Goal: Task Accomplishment & Management: Complete application form

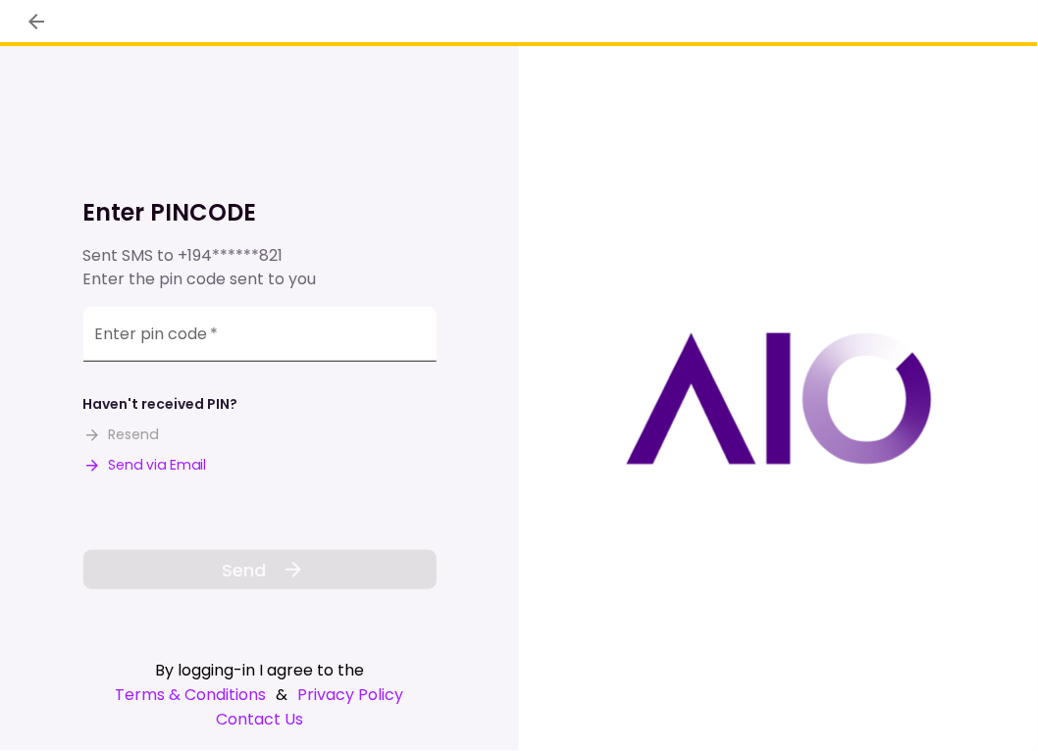
click at [152, 347] on input "Enter pin code   *" at bounding box center [259, 334] width 353 height 55
click at [146, 467] on button "Send via Email" at bounding box center [145, 465] width 124 height 21
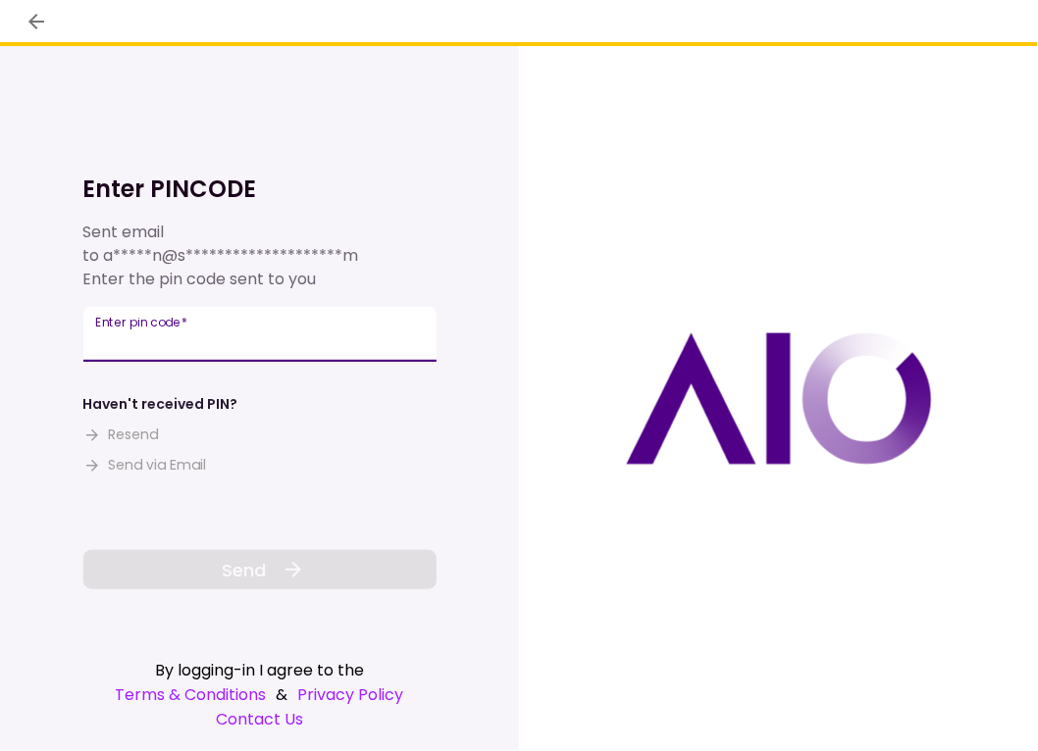
click at [107, 348] on input "Enter pin code   *" at bounding box center [259, 334] width 353 height 55
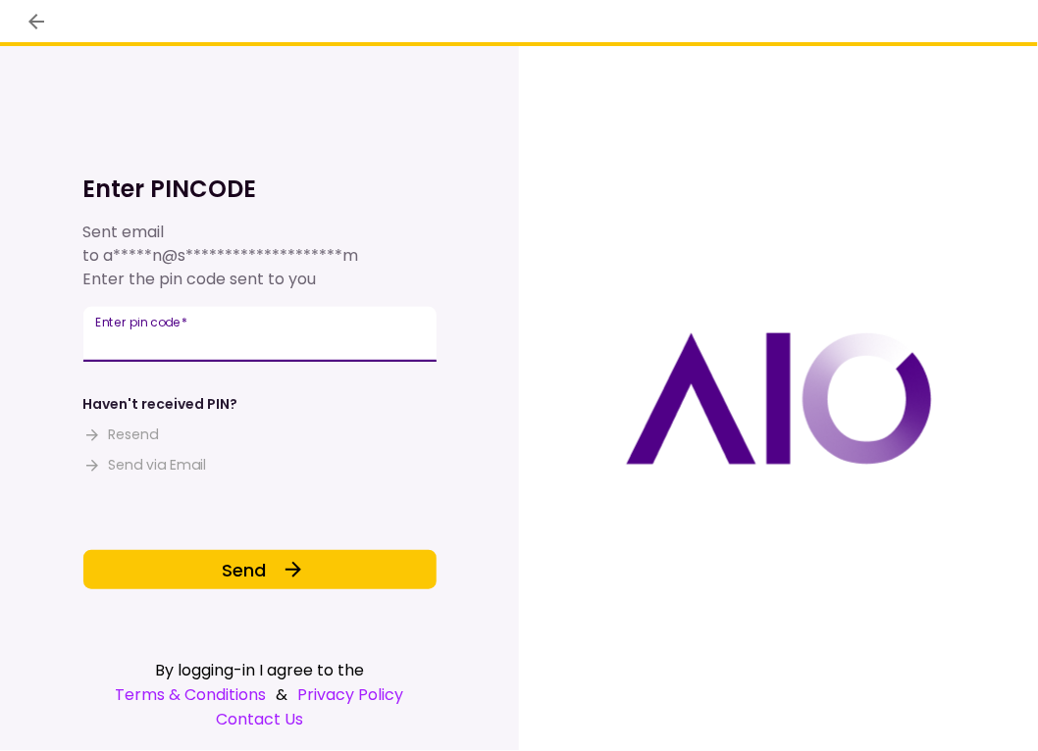
type input "******"
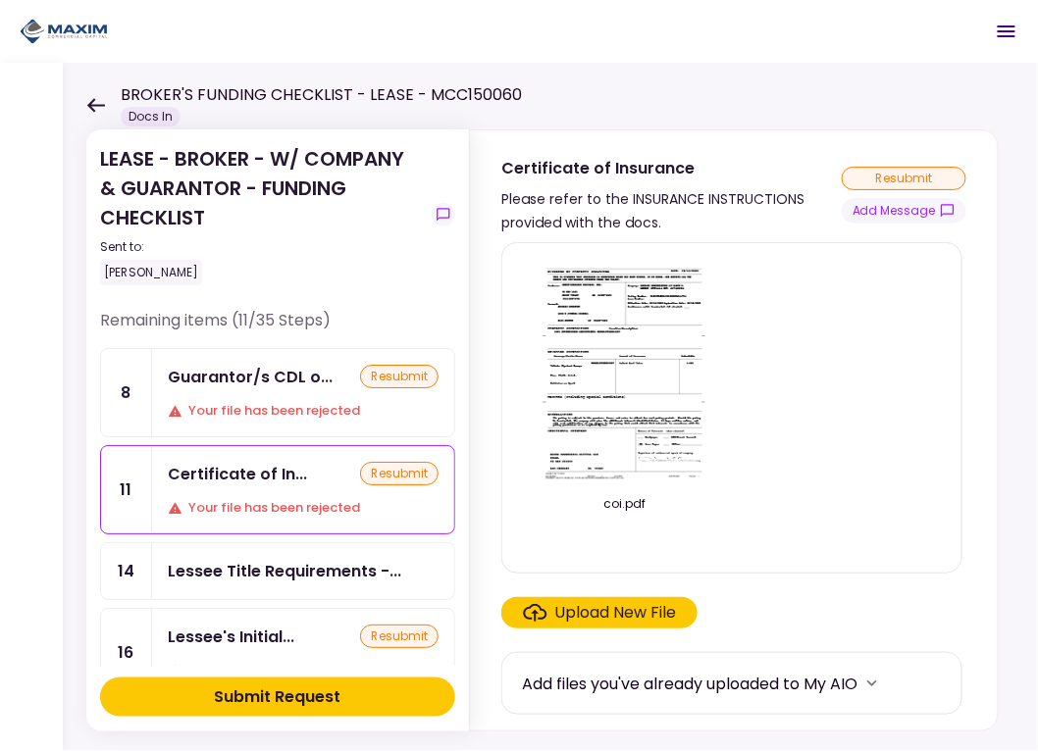
click at [269, 409] on div "Your file has been rejected" at bounding box center [303, 411] width 271 height 20
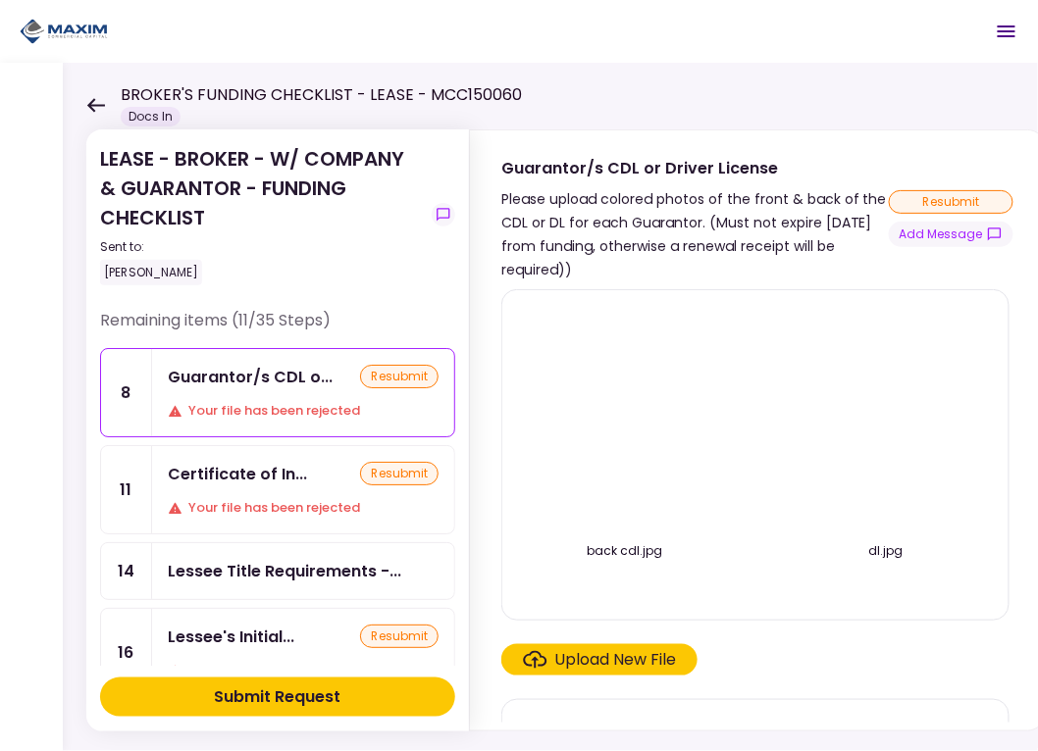
click at [628, 658] on div "Upload New File" at bounding box center [616, 660] width 122 height 24
click at [0, 0] on input "Upload New File" at bounding box center [0, 0] width 0 height 0
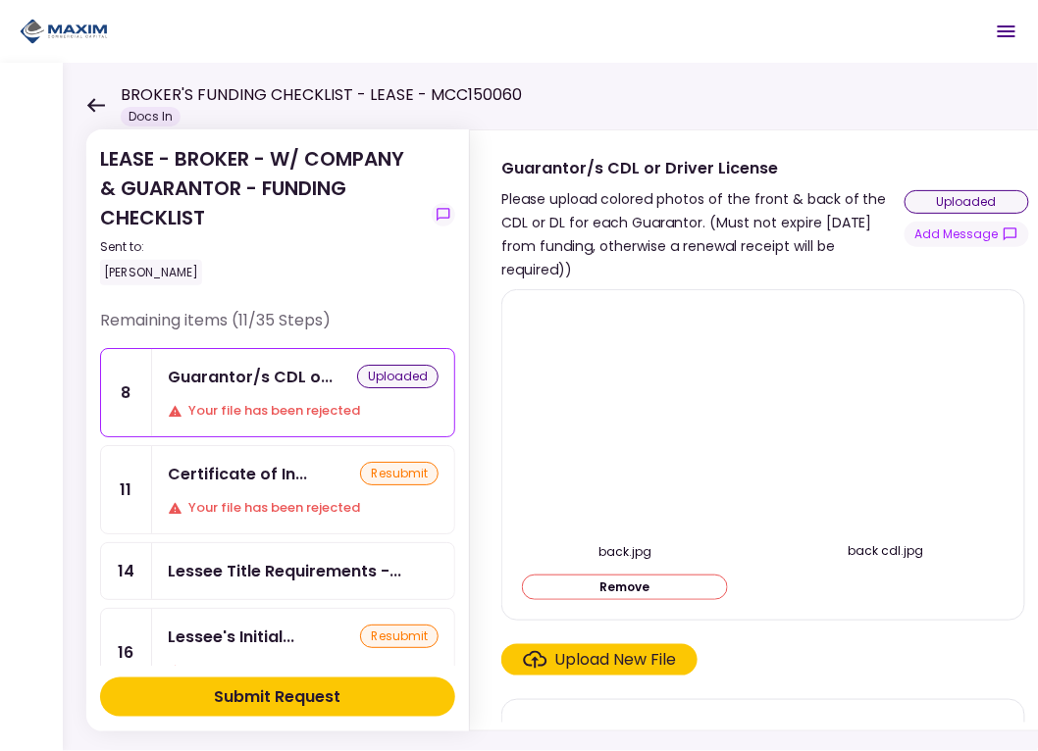
scroll to position [17, 0]
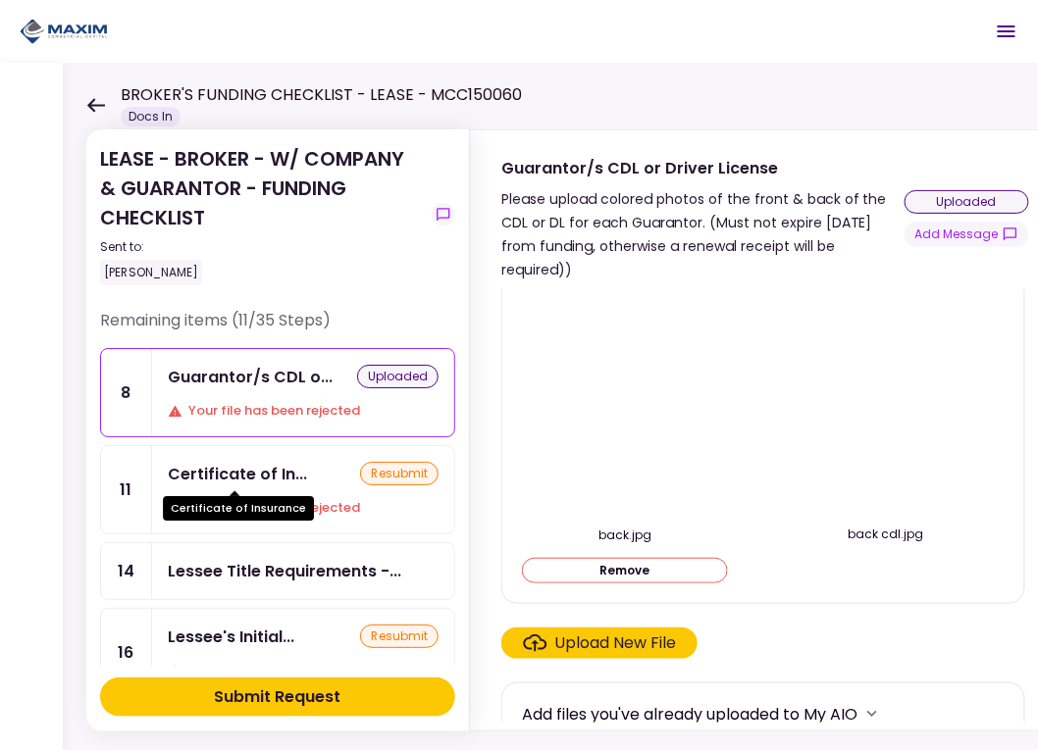
click at [252, 478] on div "Certificate of In..." at bounding box center [237, 474] width 139 height 25
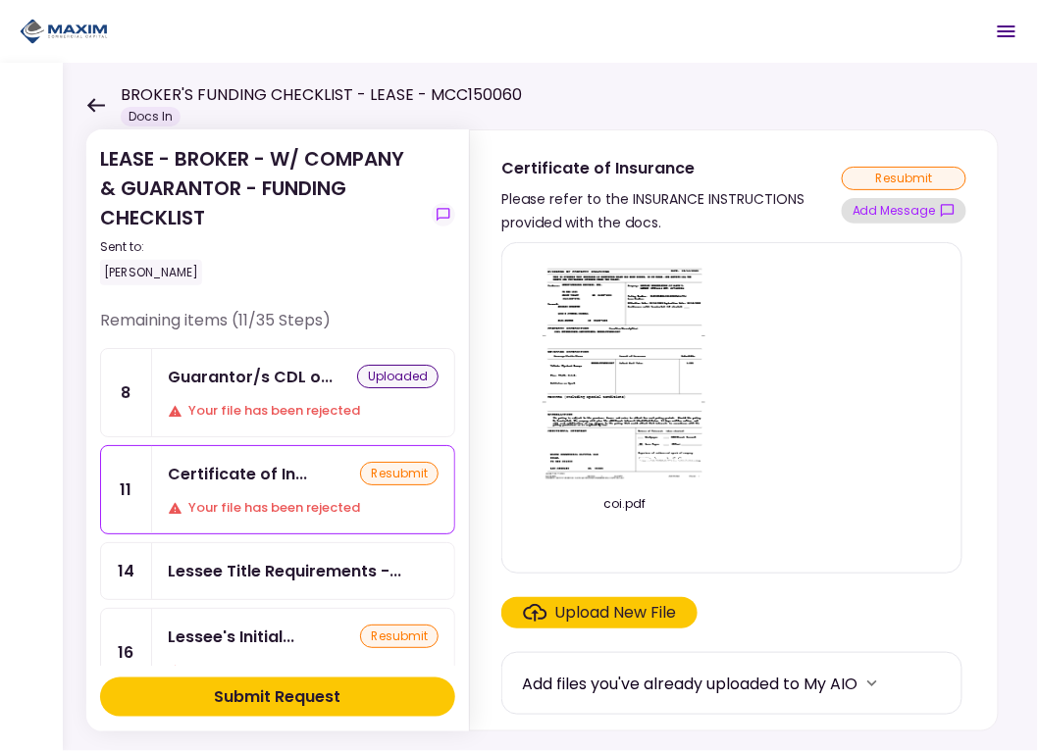
click at [917, 217] on button "Add Message" at bounding box center [904, 211] width 125 height 26
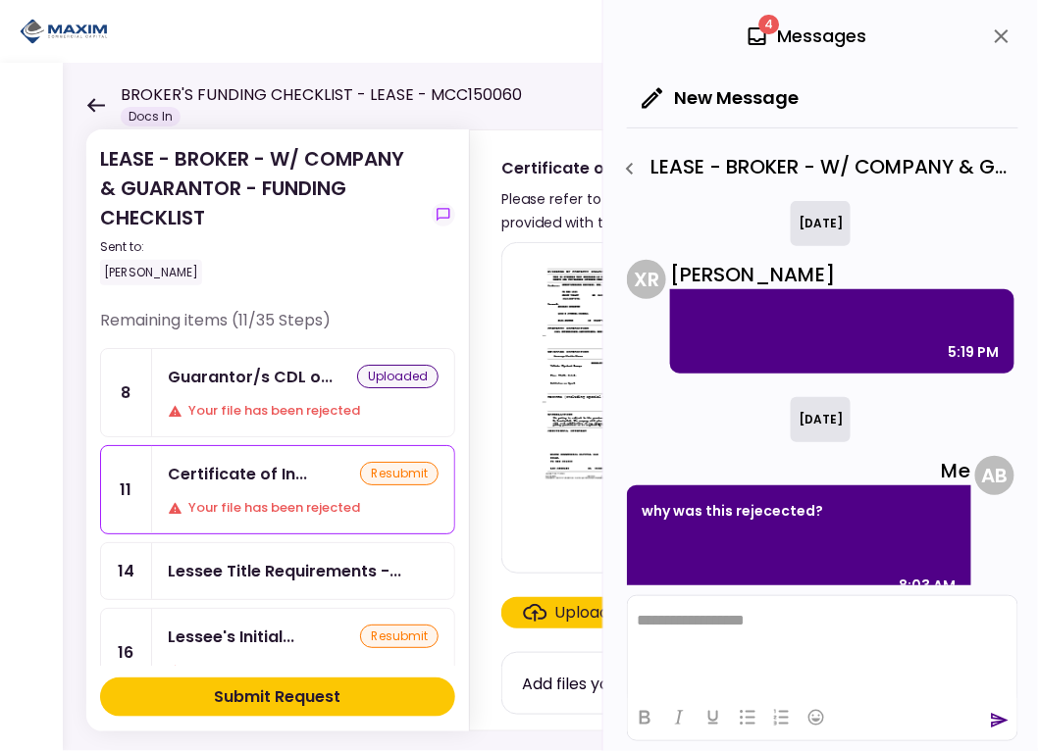
scroll to position [28, 0]
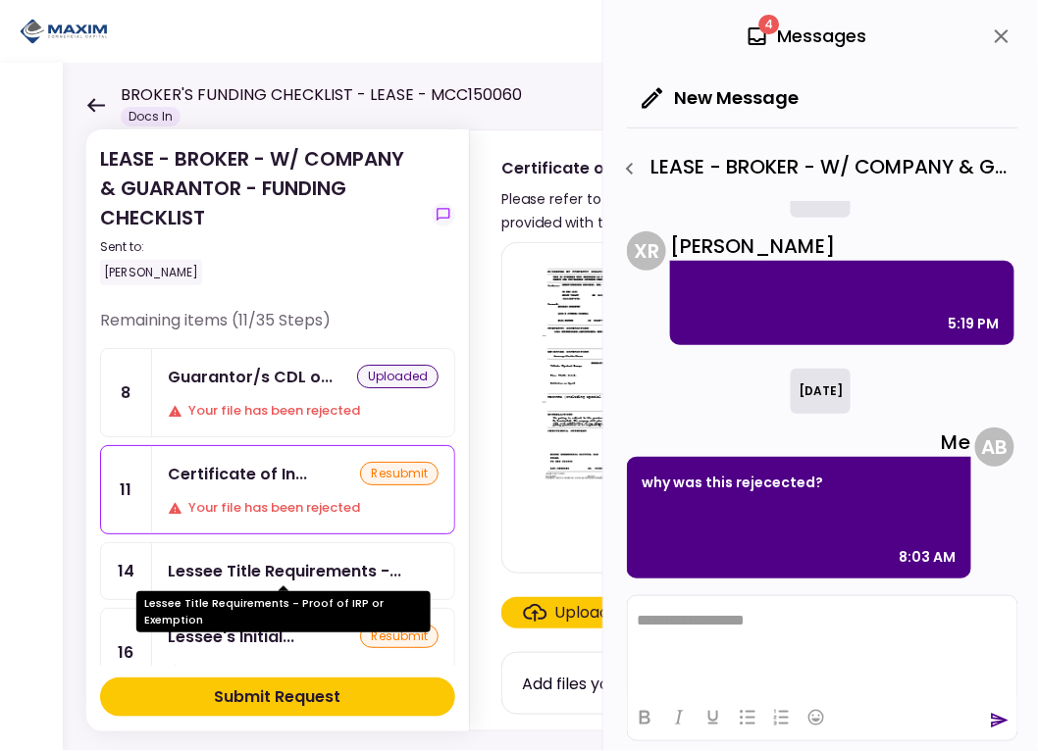
click at [220, 569] on div "Lessee Title Requirements -..." at bounding box center [284, 571] width 233 height 25
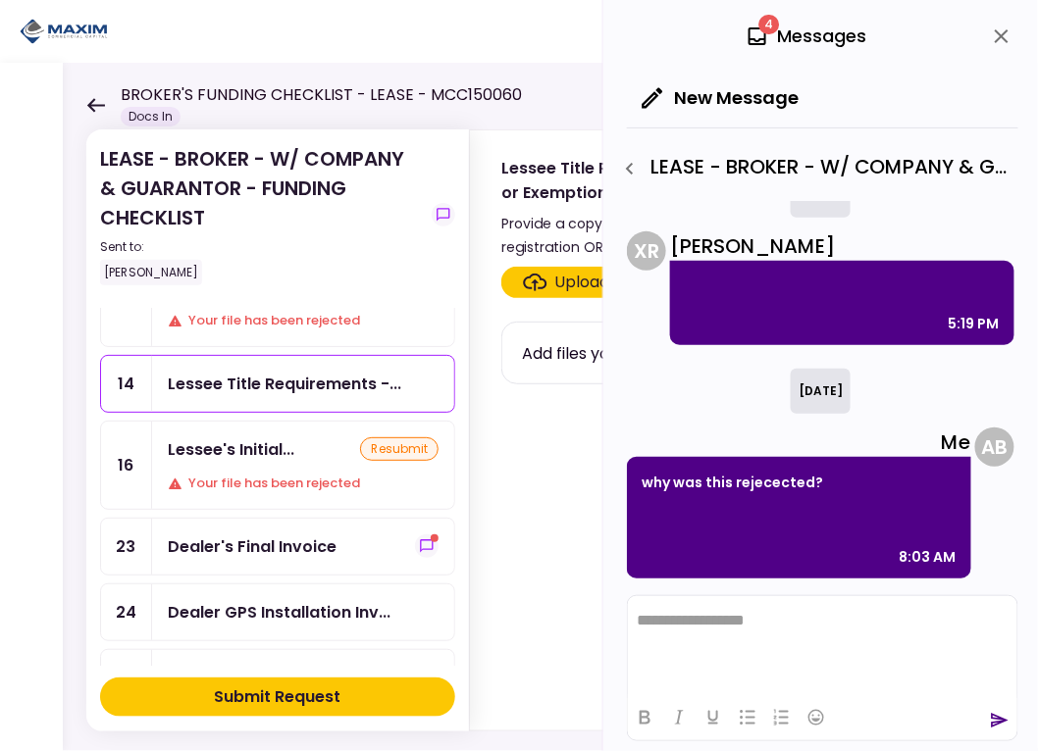
scroll to position [196, 0]
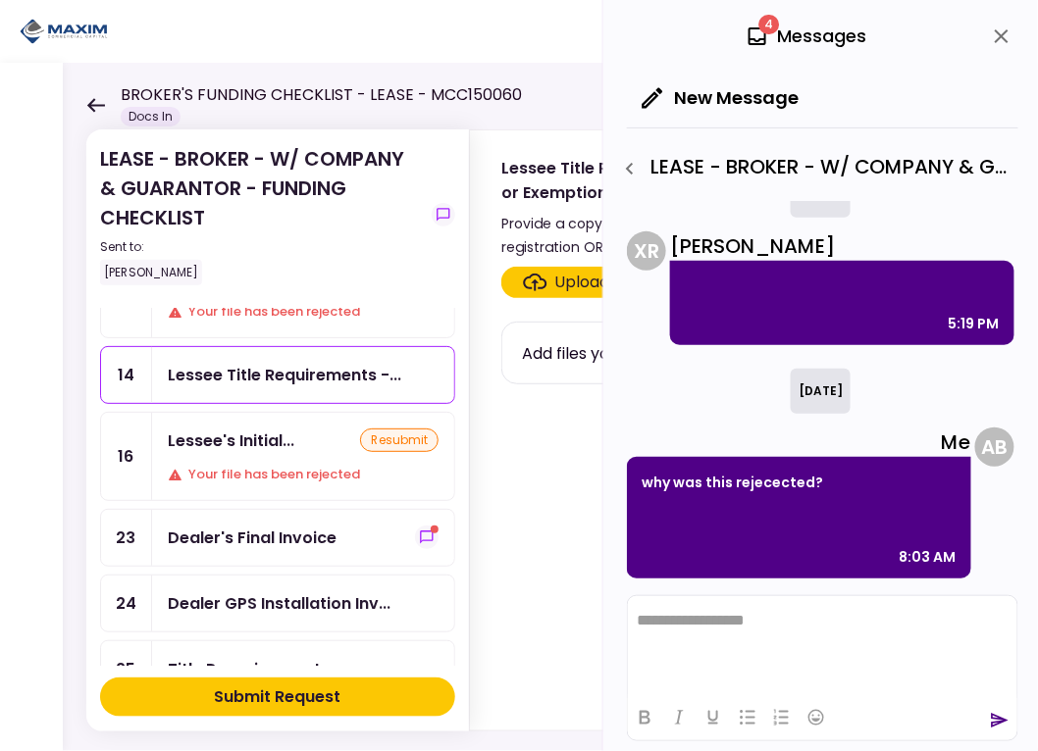
click at [218, 465] on div "Your file has been rejected" at bounding box center [303, 475] width 271 height 20
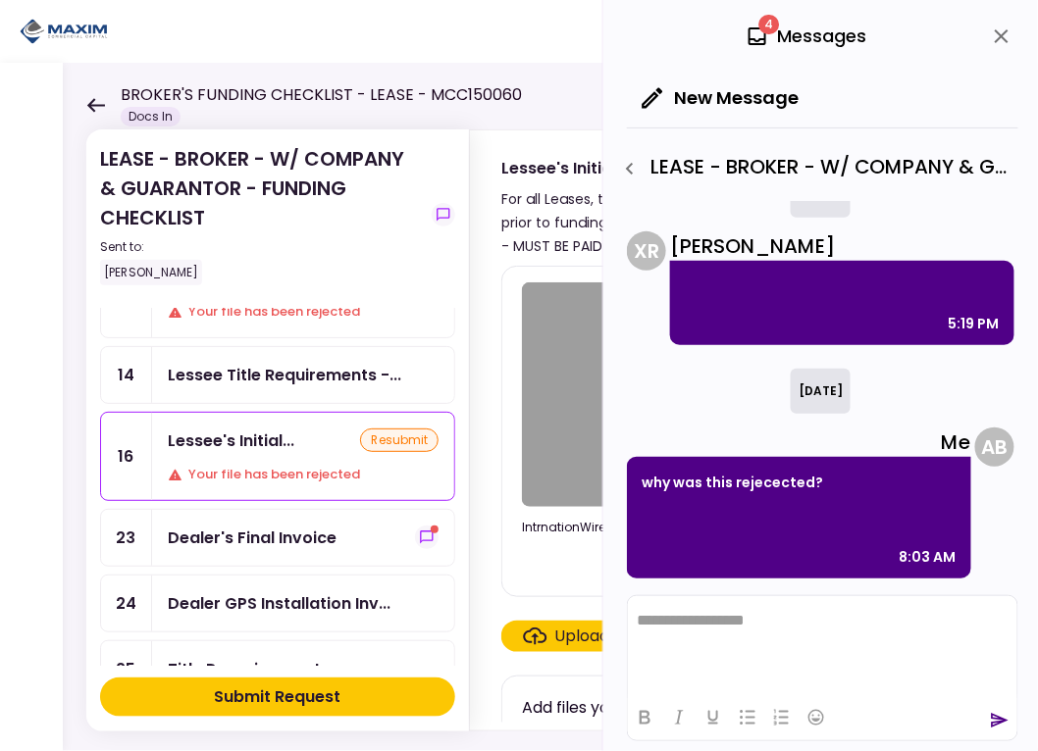
click at [261, 437] on div "Lessee's Initial..." at bounding box center [231, 441] width 127 height 25
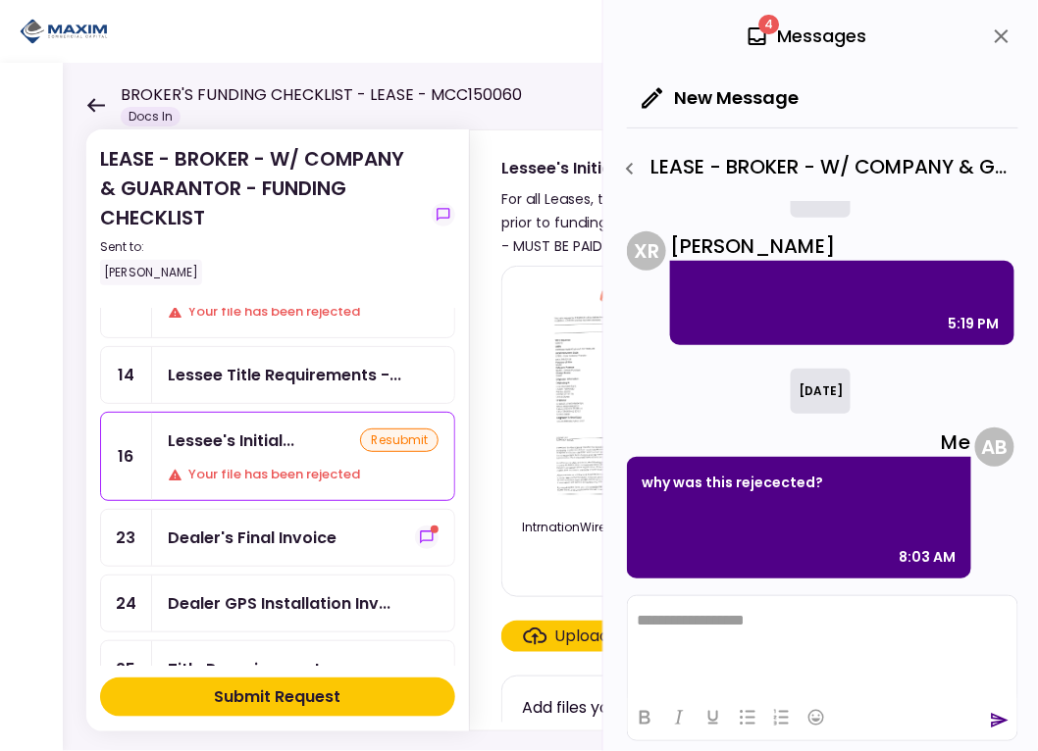
click at [1005, 29] on icon "close" at bounding box center [1002, 37] width 24 height 24
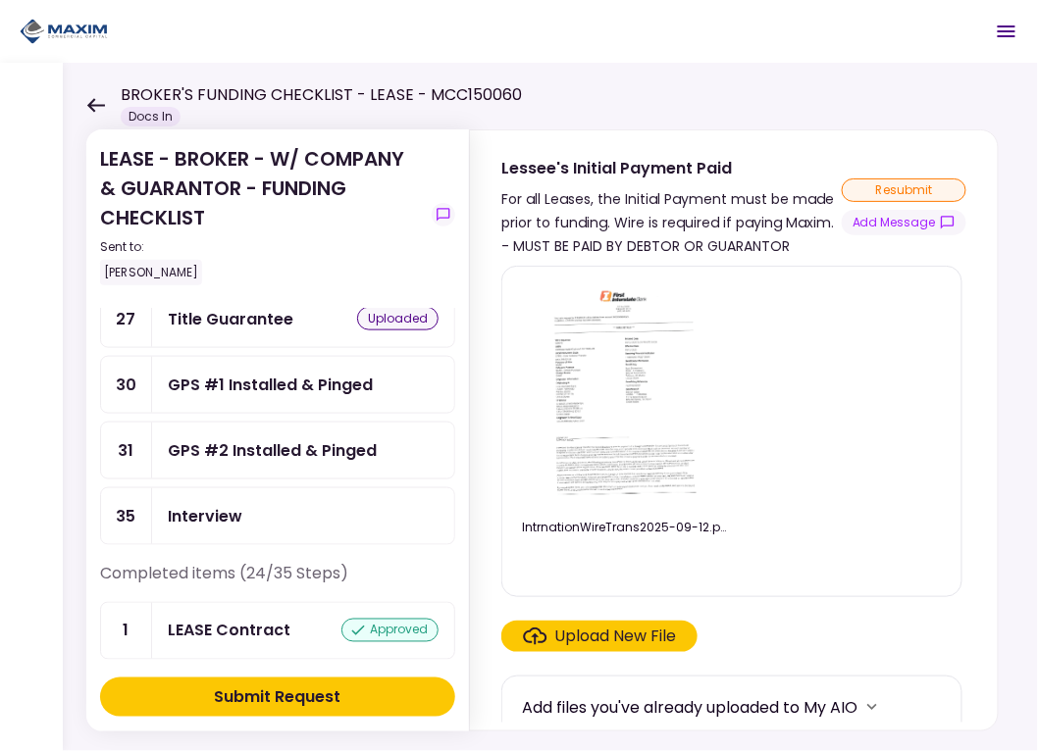
scroll to position [490, 0]
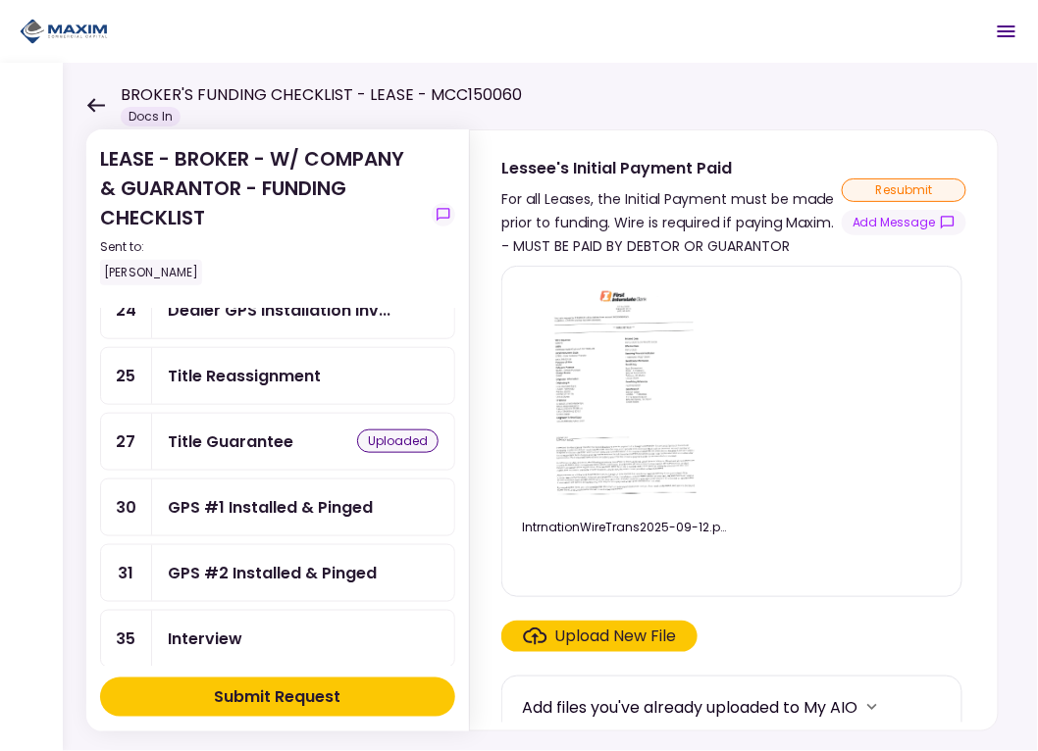
click at [246, 495] on div "GPS #1 Installed & Pinged" at bounding box center [270, 507] width 205 height 25
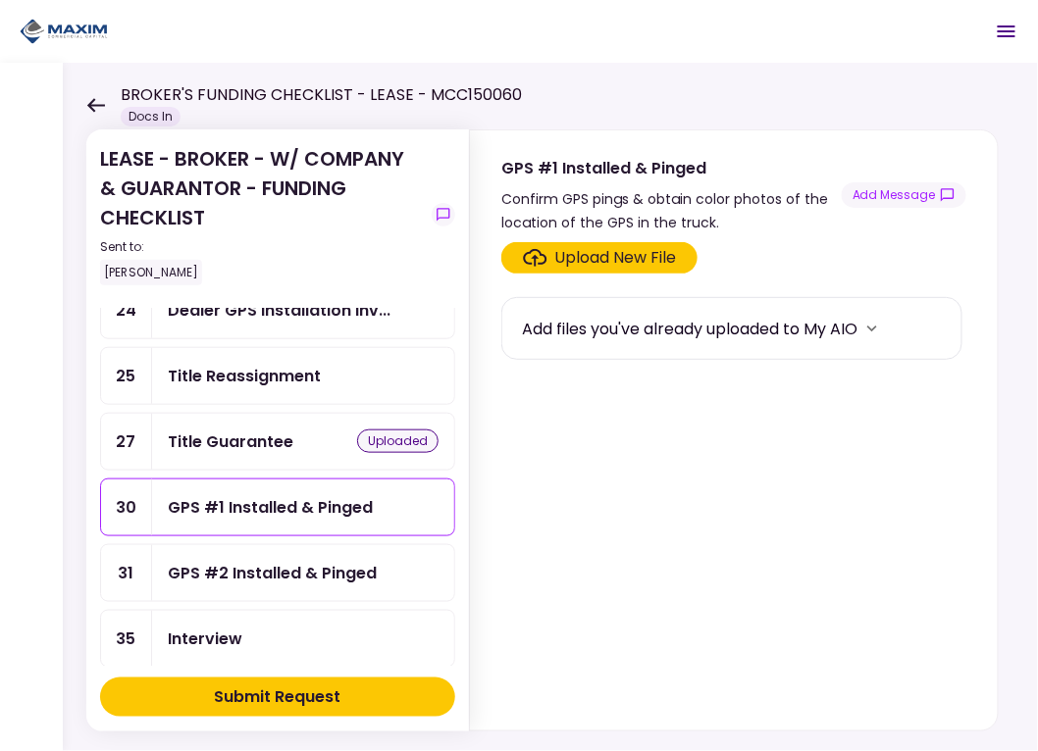
click at [615, 248] on div "Upload New File" at bounding box center [616, 258] width 122 height 24
click at [0, 0] on input "Upload New File" at bounding box center [0, 0] width 0 height 0
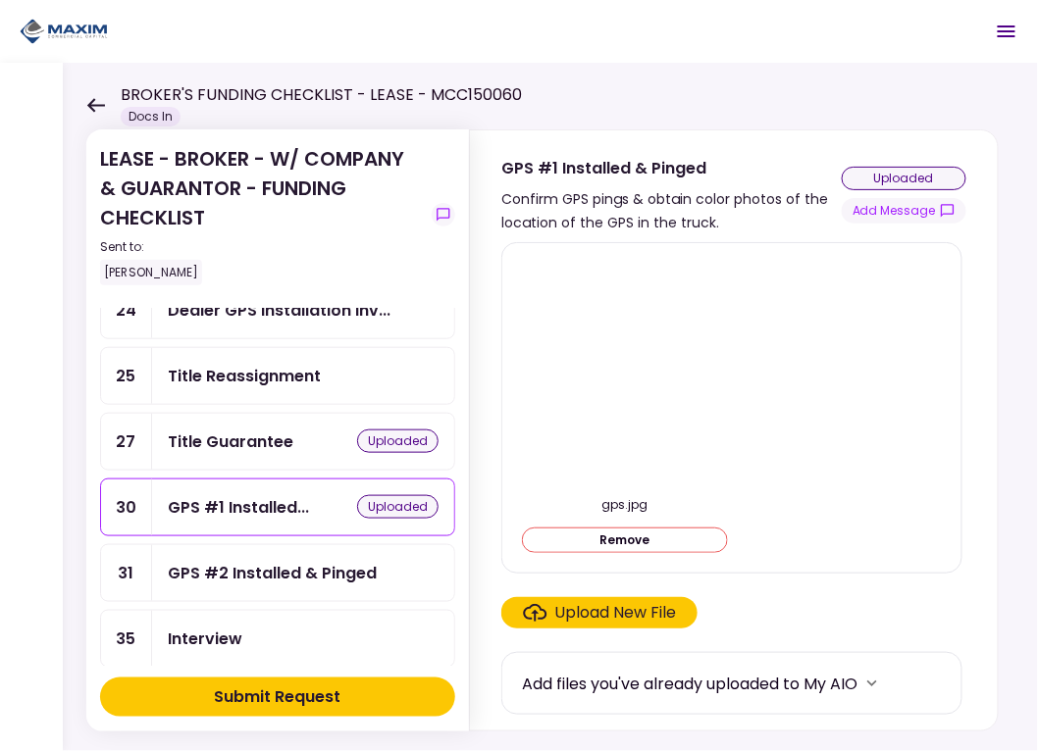
click at [268, 561] on div "GPS #2 Installed & Pinged" at bounding box center [272, 573] width 209 height 25
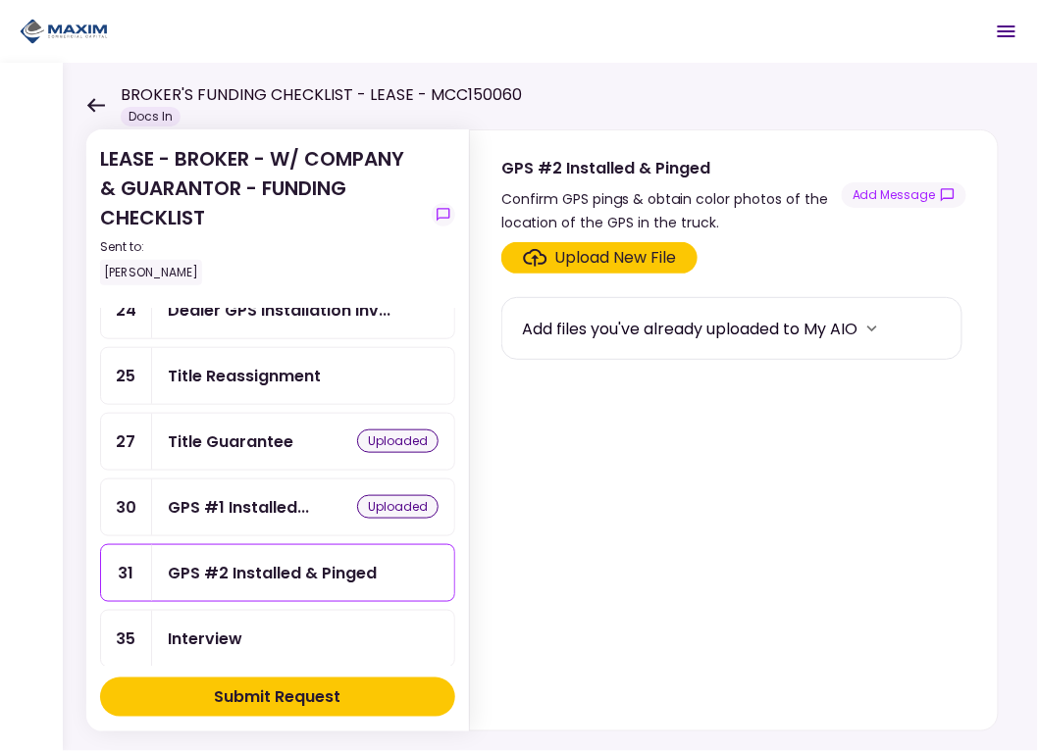
click at [646, 254] on div "Upload New File" at bounding box center [616, 258] width 122 height 24
click at [0, 0] on input "Upload New File" at bounding box center [0, 0] width 0 height 0
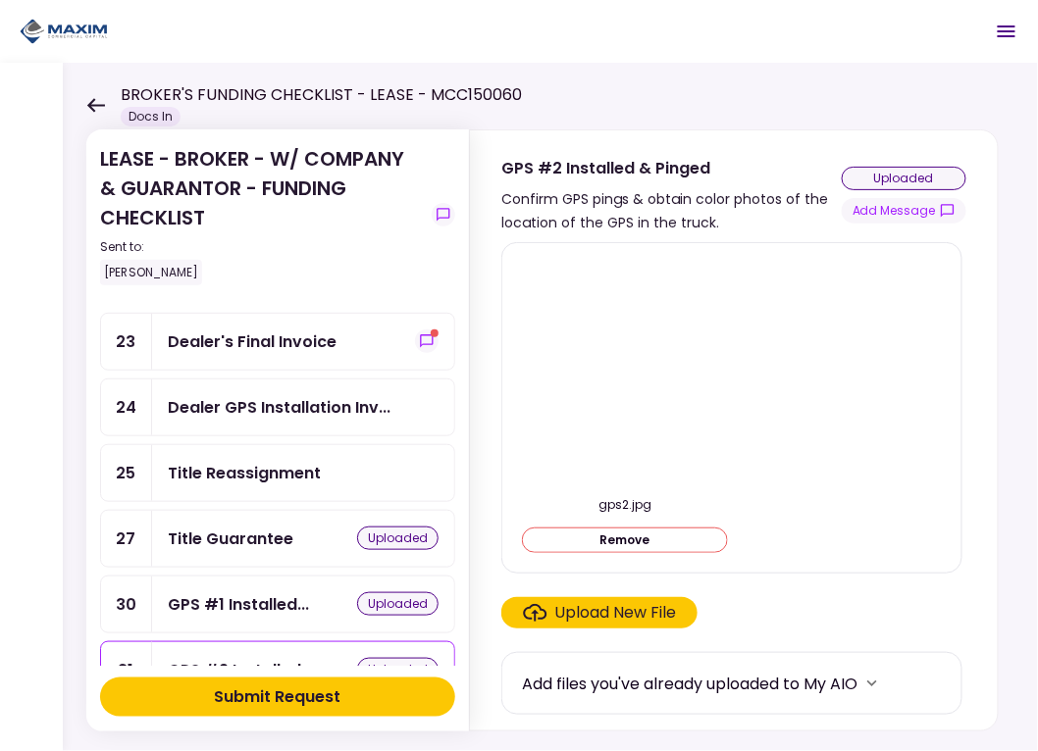
scroll to position [294, 0]
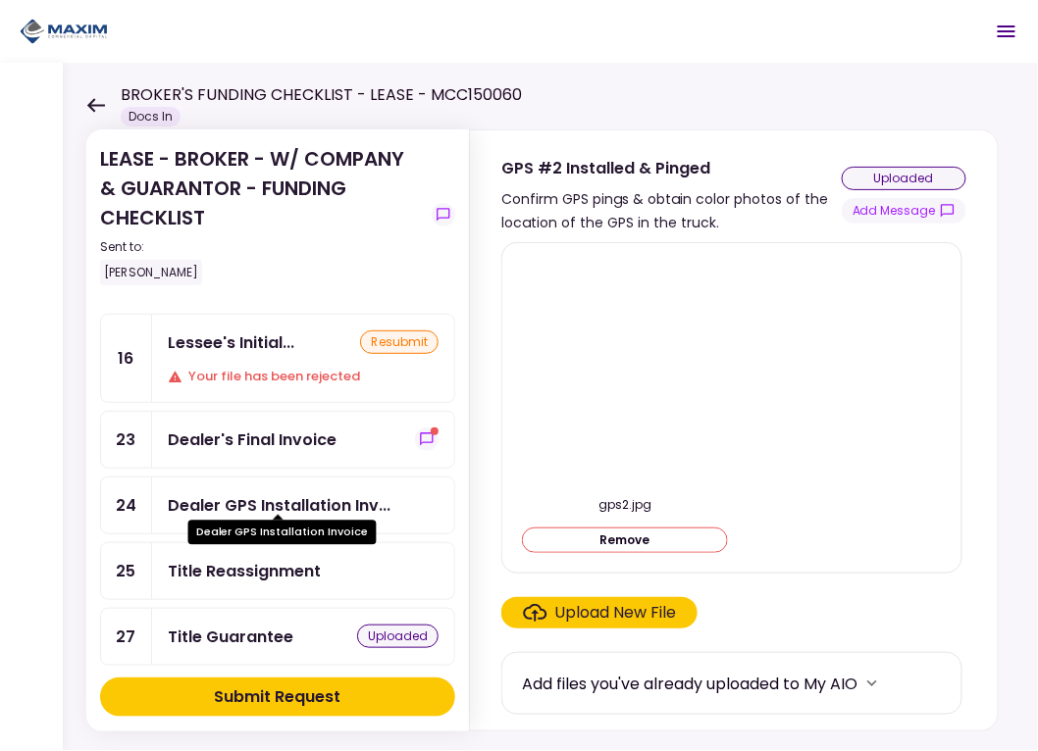
click at [285, 494] on div "Dealer GPS Installation Inv..." at bounding box center [279, 505] width 223 height 25
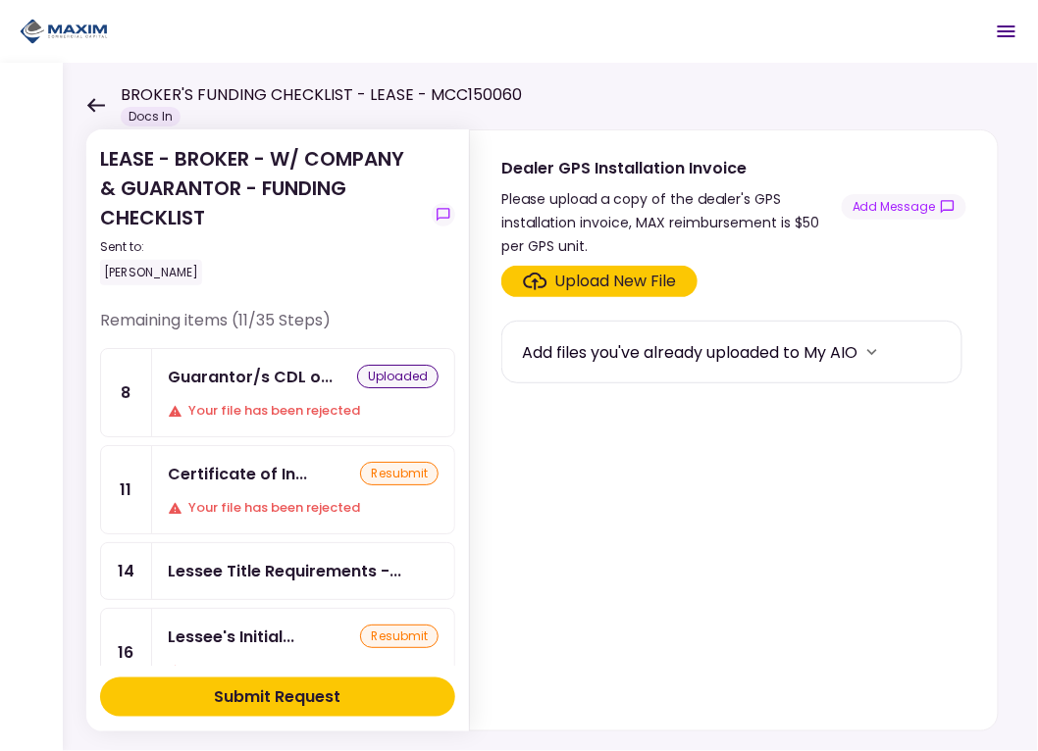
scroll to position [97, 0]
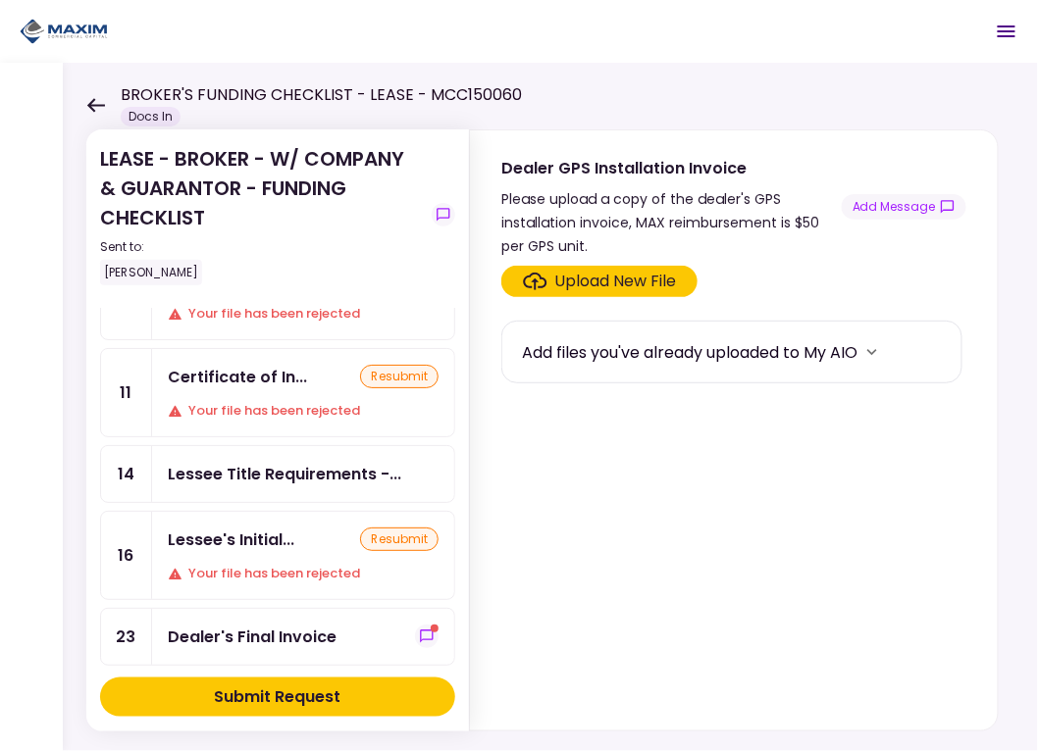
click at [271, 546] on div "Lessee's Initial... resubmit Your file has been rejected" at bounding box center [303, 555] width 302 height 87
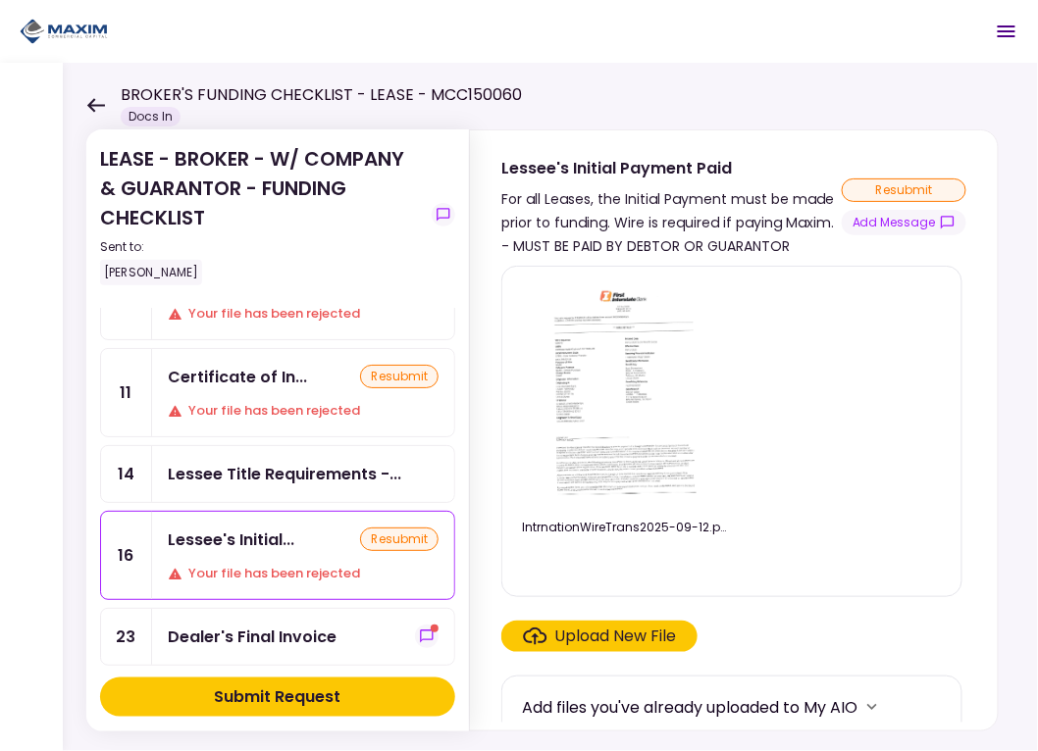
click at [574, 646] on div "Upload New File" at bounding box center [616, 637] width 122 height 24
click at [0, 0] on input "Upload New File" at bounding box center [0, 0] width 0 height 0
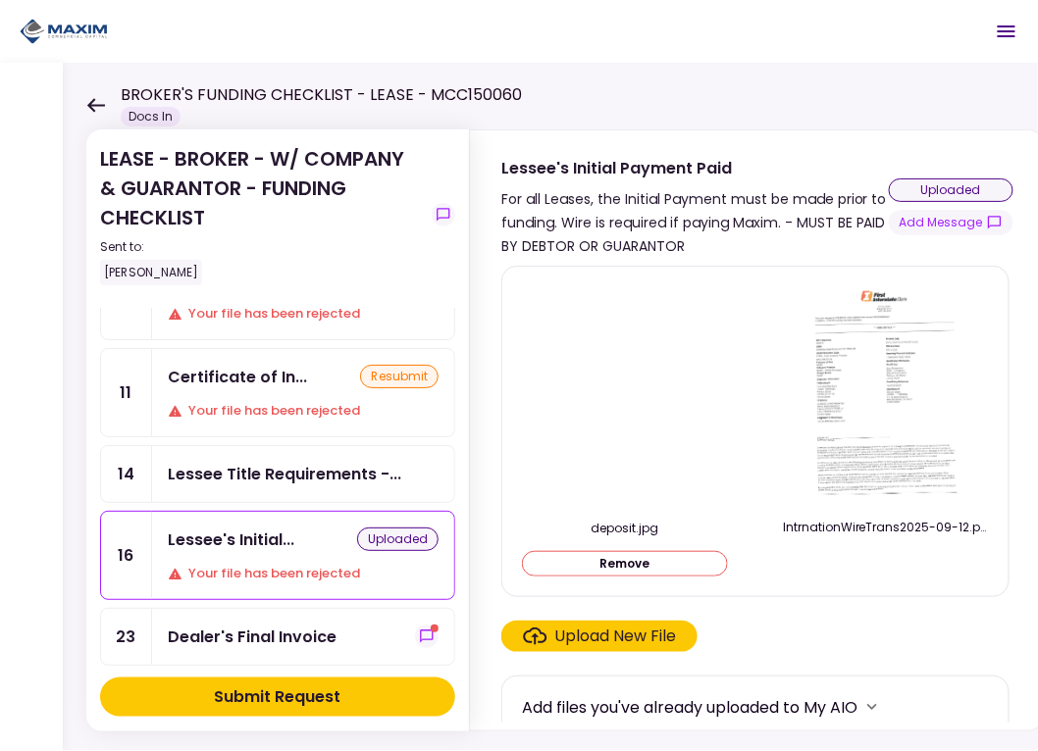
click at [292, 698] on div "Submit Request" at bounding box center [278, 698] width 127 height 24
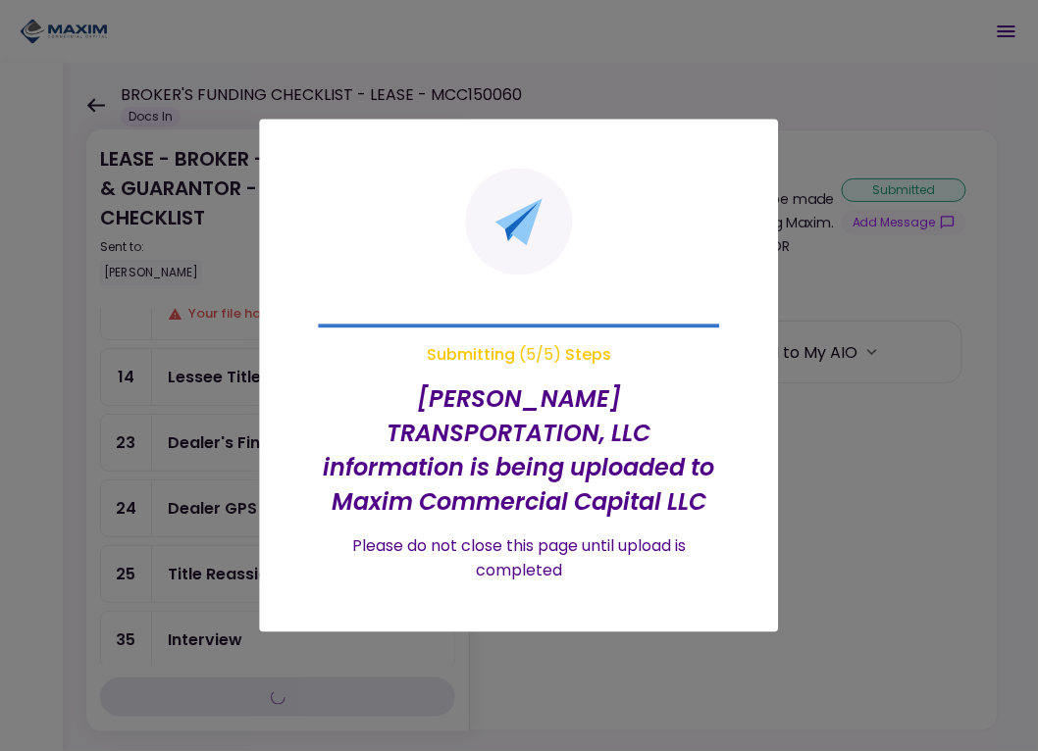
scroll to position [3, 0]
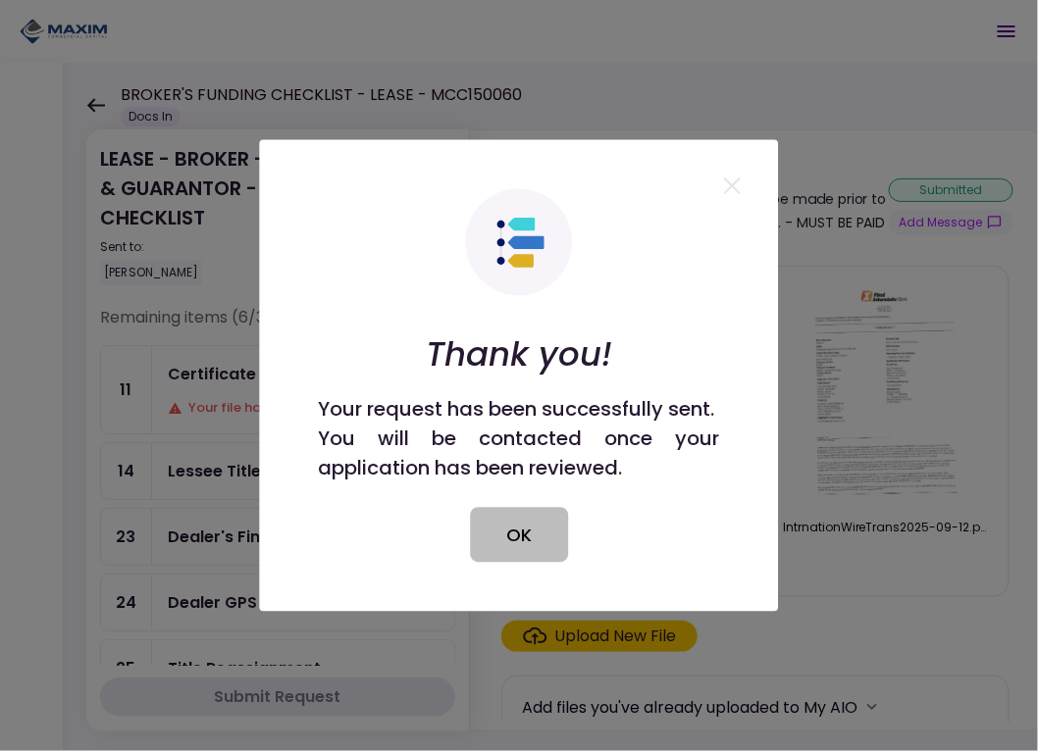
click at [505, 532] on button "OK" at bounding box center [519, 535] width 98 height 55
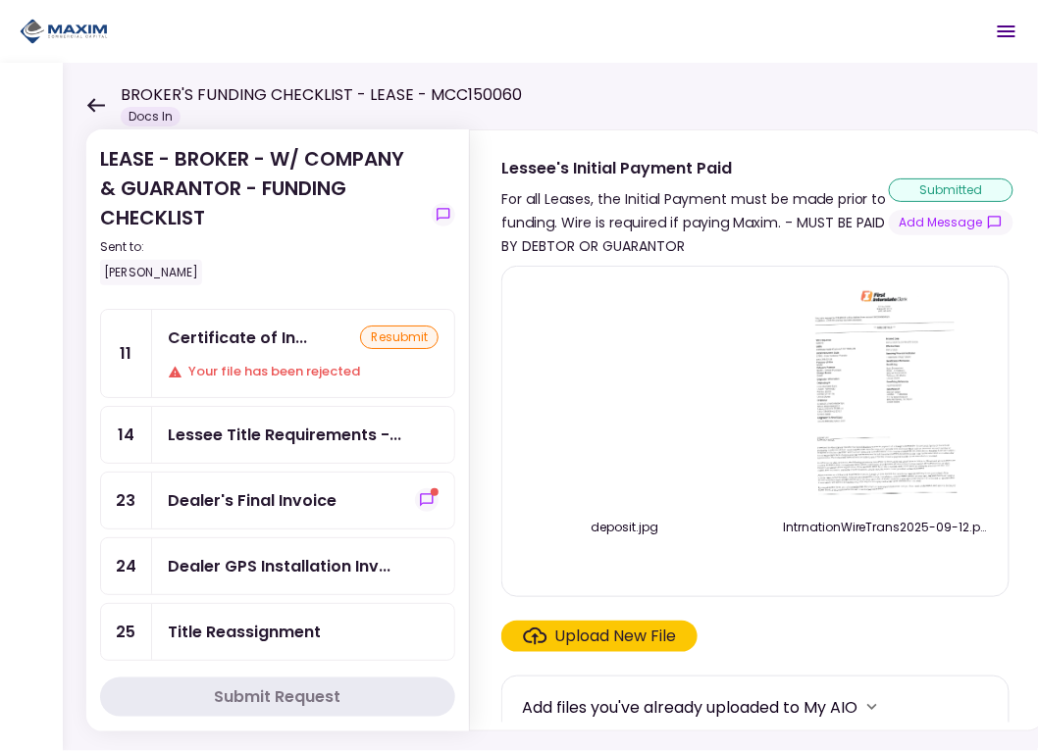
scroll to position [0, 0]
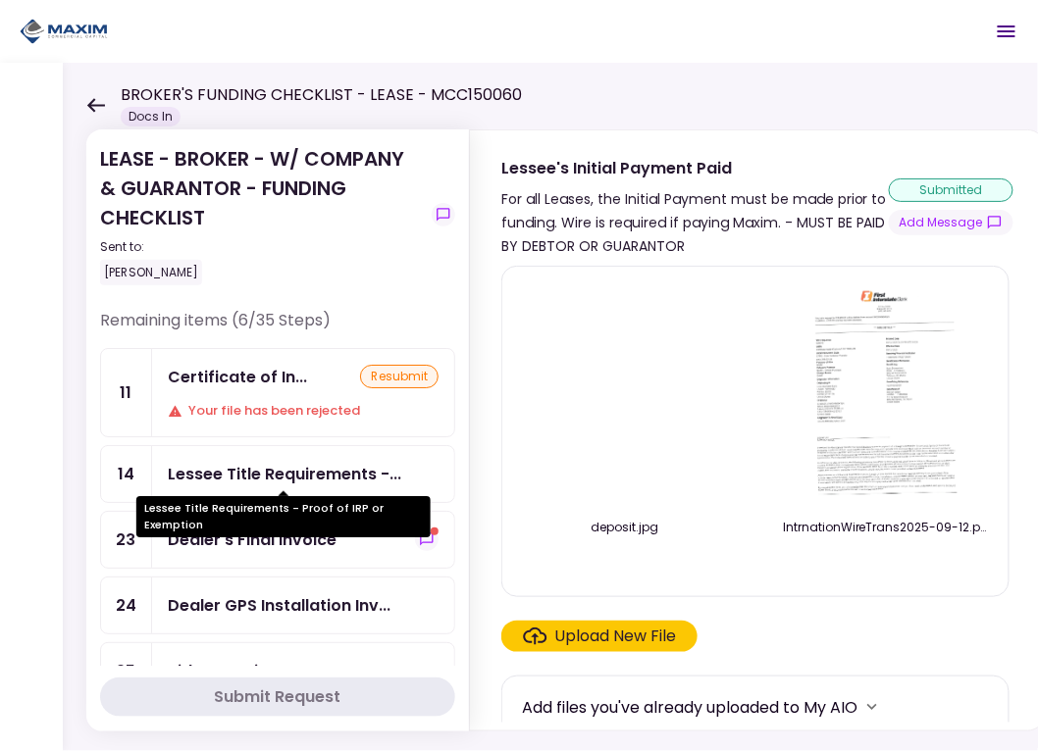
click at [288, 472] on div "Lessee Title Requirements -..." at bounding box center [284, 474] width 233 height 25
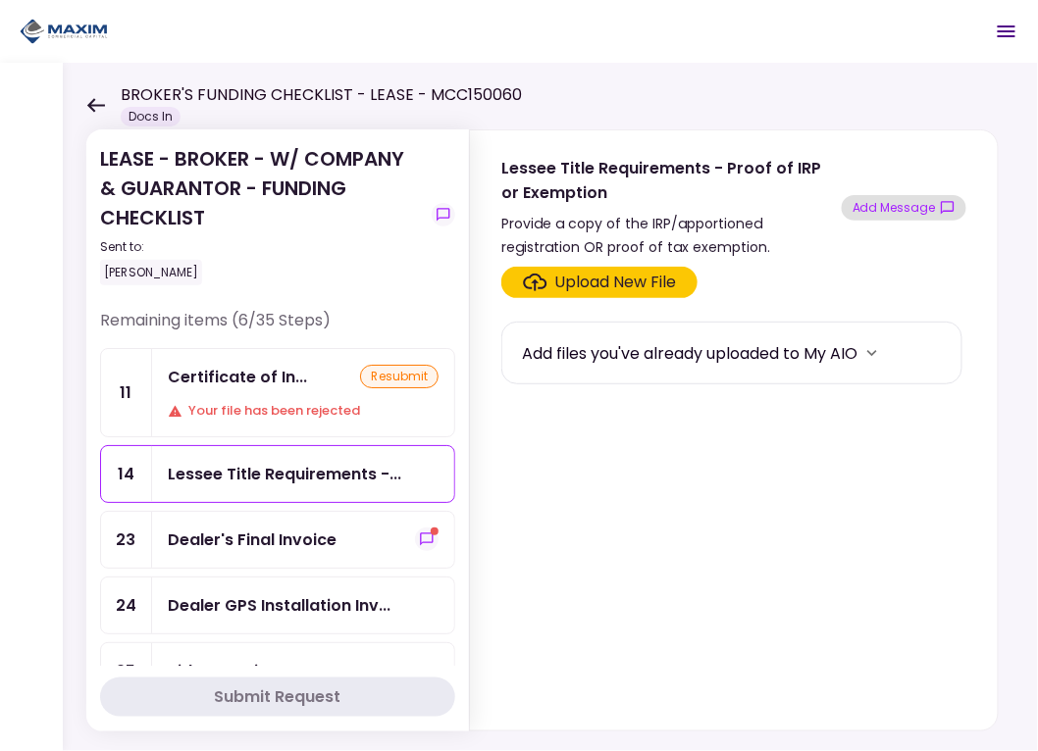
click at [894, 200] on button "Add Message" at bounding box center [904, 208] width 125 height 26
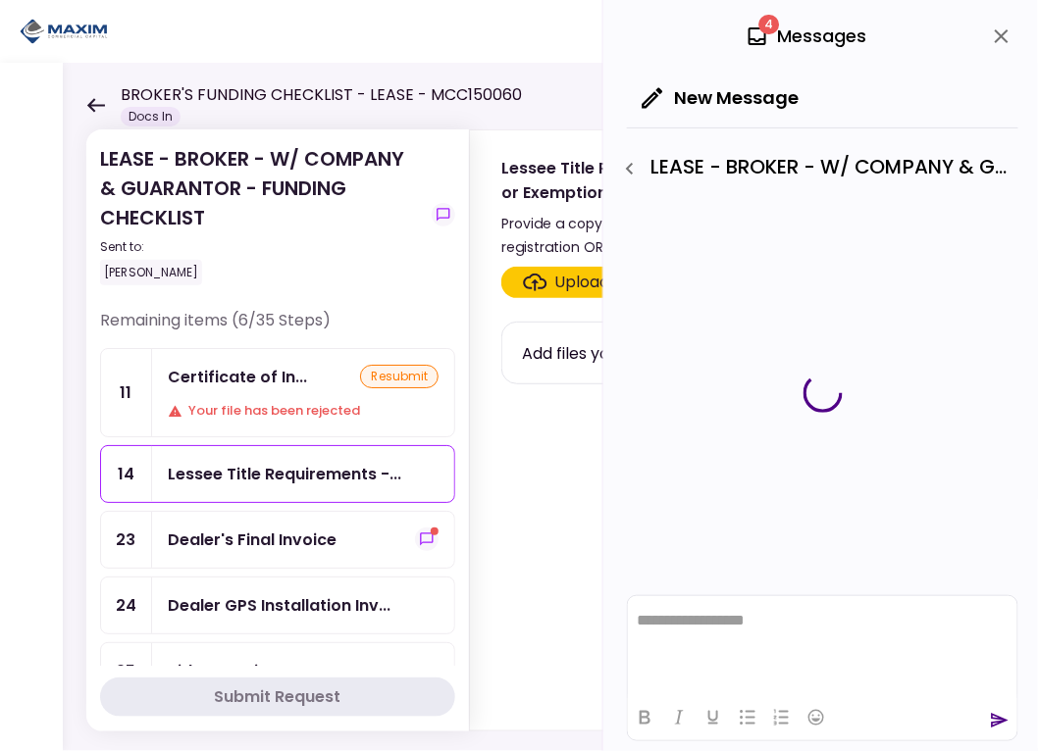
click at [842, 195] on button "Add Message" at bounding box center [904, 208] width 125 height 26
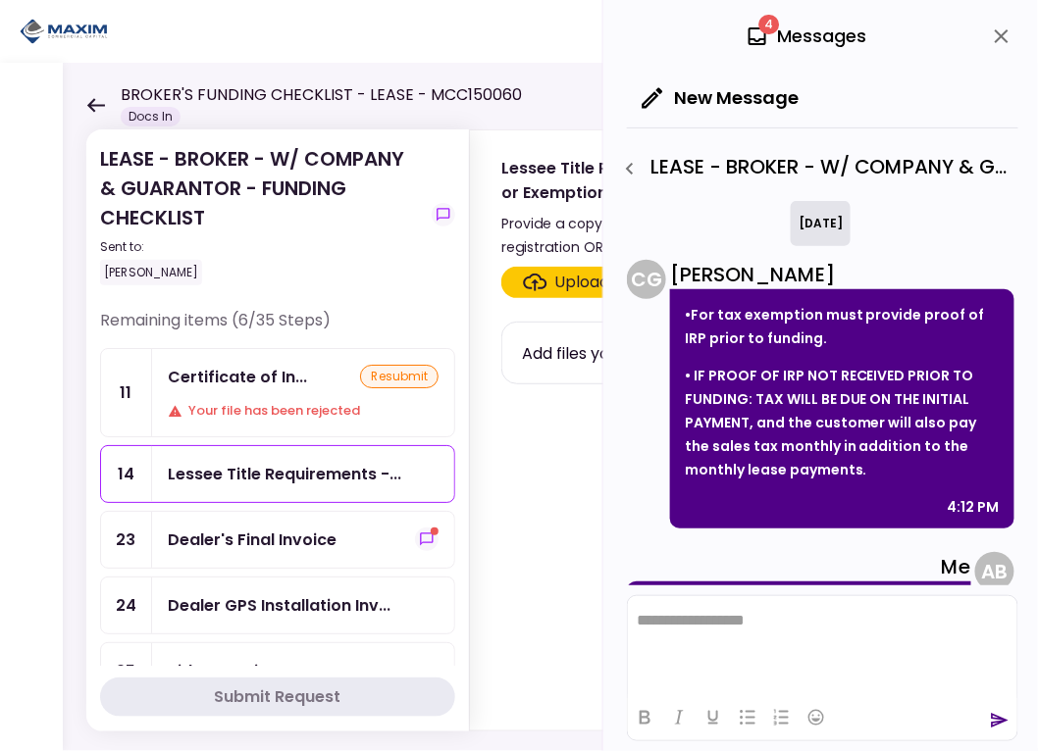
scroll to position [87, 0]
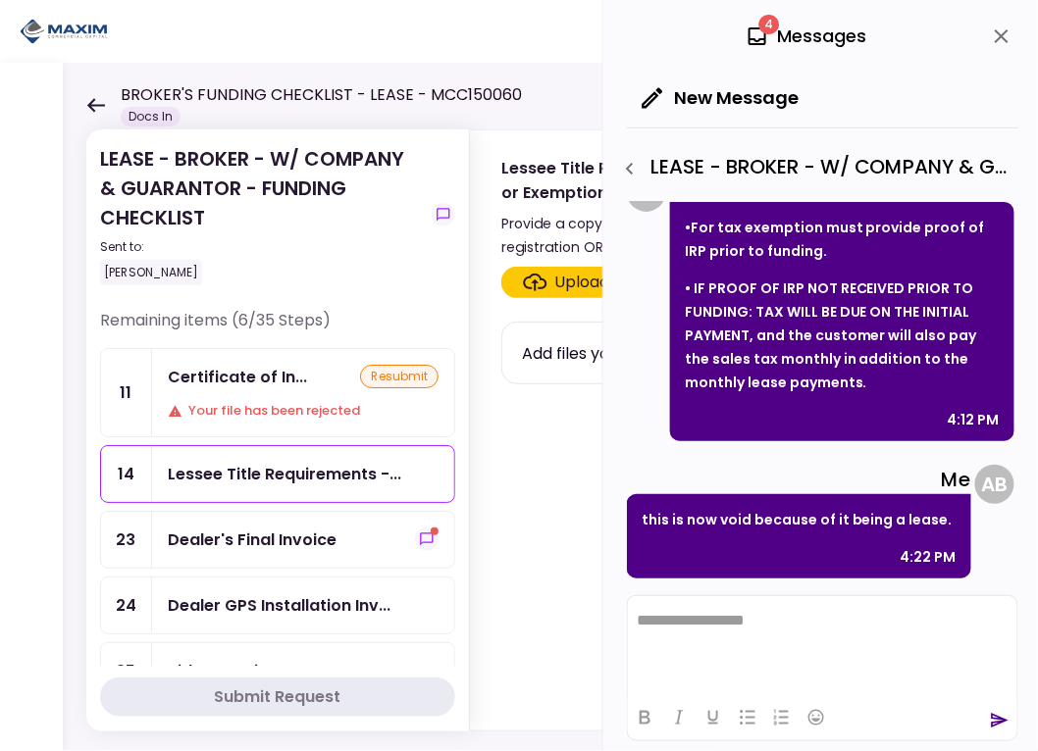
click at [747, 524] on p "this is now void because of it being a lease." at bounding box center [799, 520] width 315 height 24
drag, startPoint x: 645, startPoint y: 519, endPoint x: 933, endPoint y: 529, distance: 288.6
click at [933, 529] on p "this is now void because of it being a lease." at bounding box center [799, 520] width 315 height 24
click at [735, 635] on html "**********" at bounding box center [821, 619] width 389 height 49
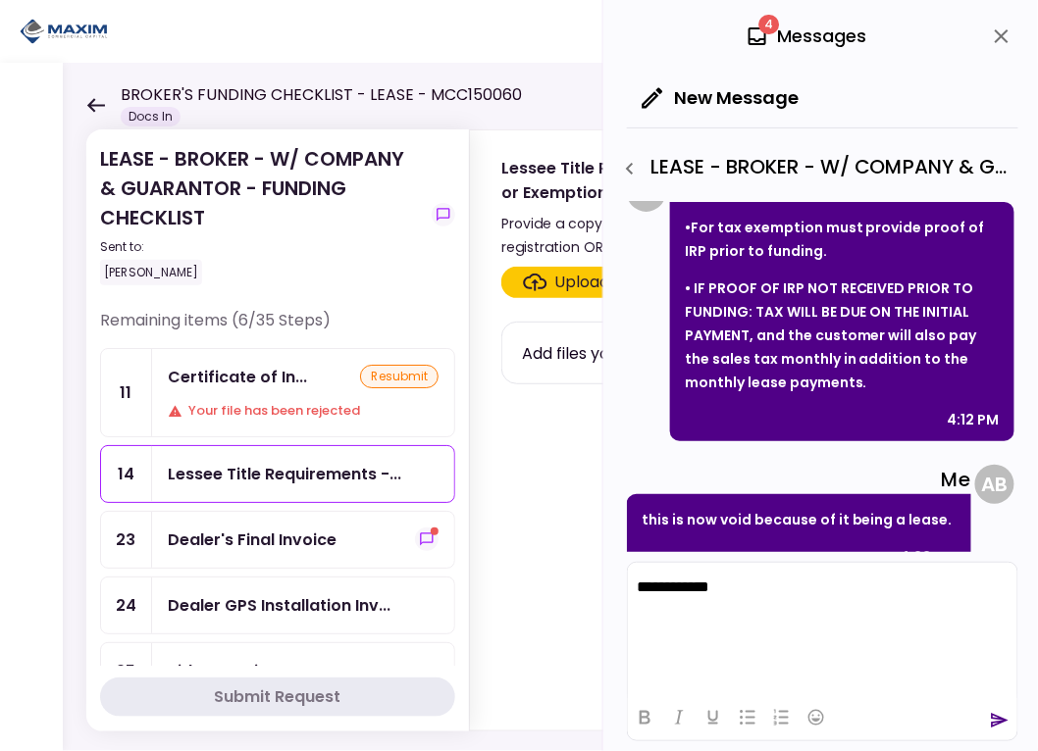
click at [987, 710] on div at bounding box center [822, 717] width 389 height 38
click at [999, 723] on icon "send" at bounding box center [1000, 721] width 17 height 15
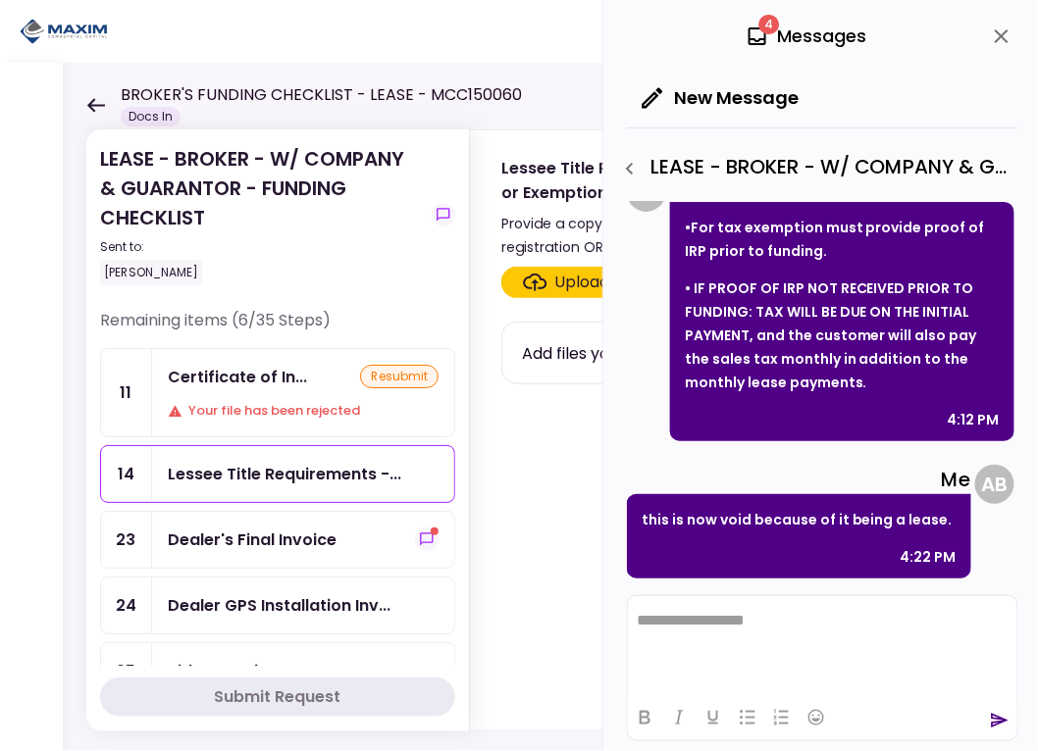
scroll to position [321, 0]
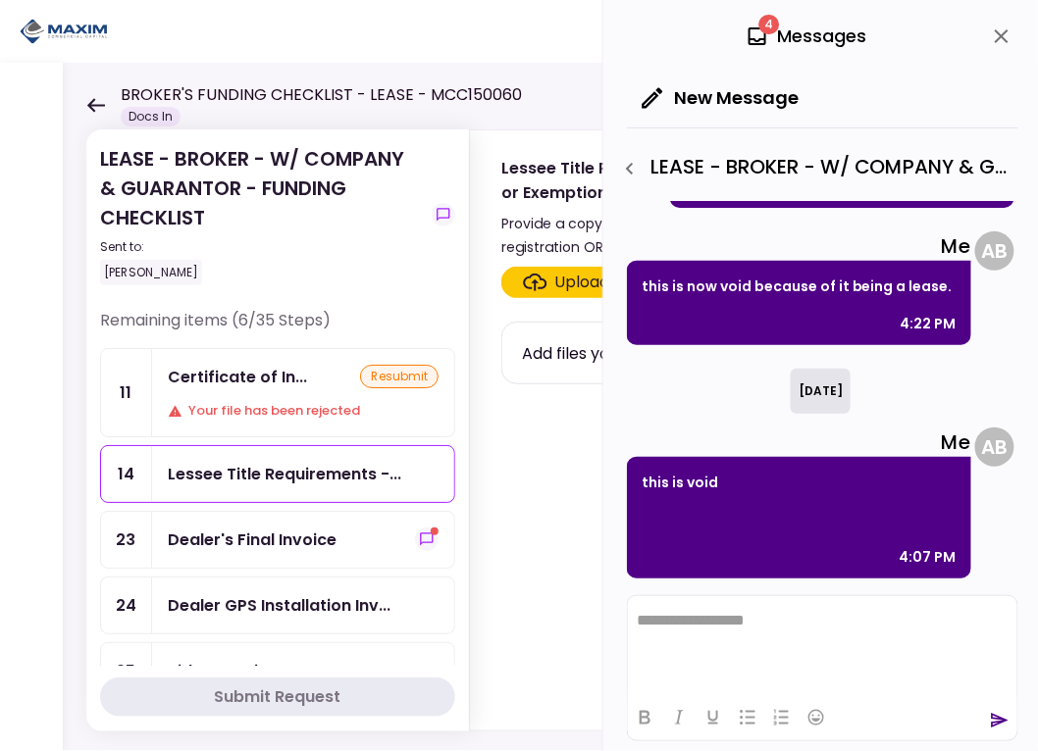
click at [233, 539] on div "Dealer's Final Invoice" at bounding box center [252, 540] width 169 height 25
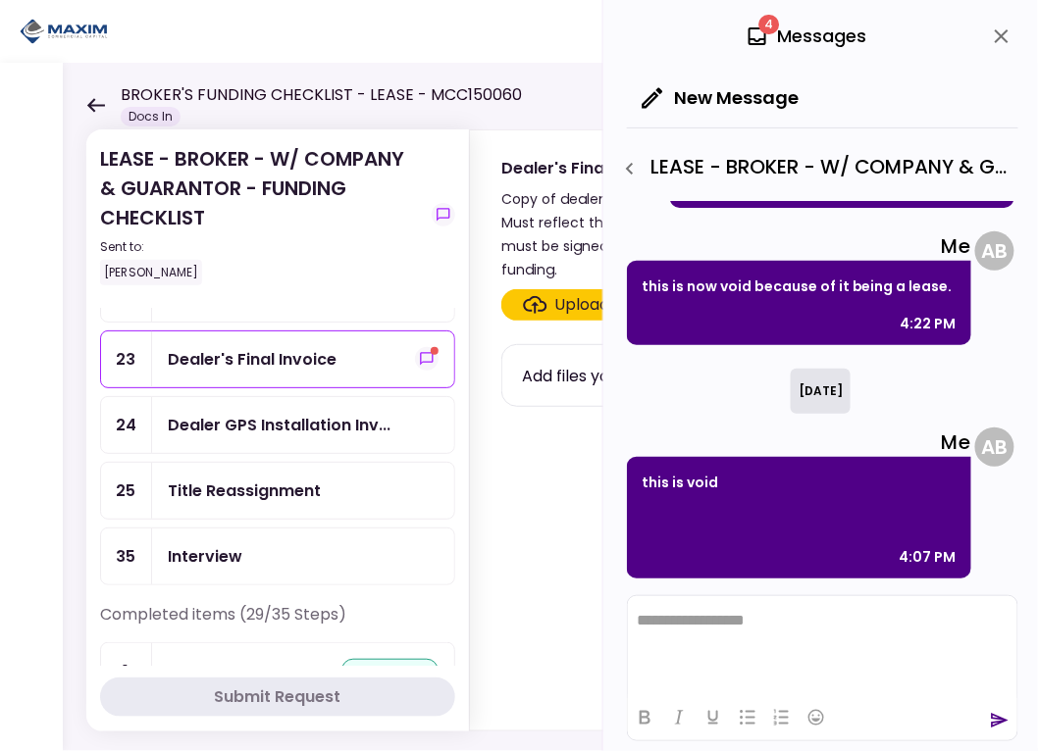
scroll to position [196, 0]
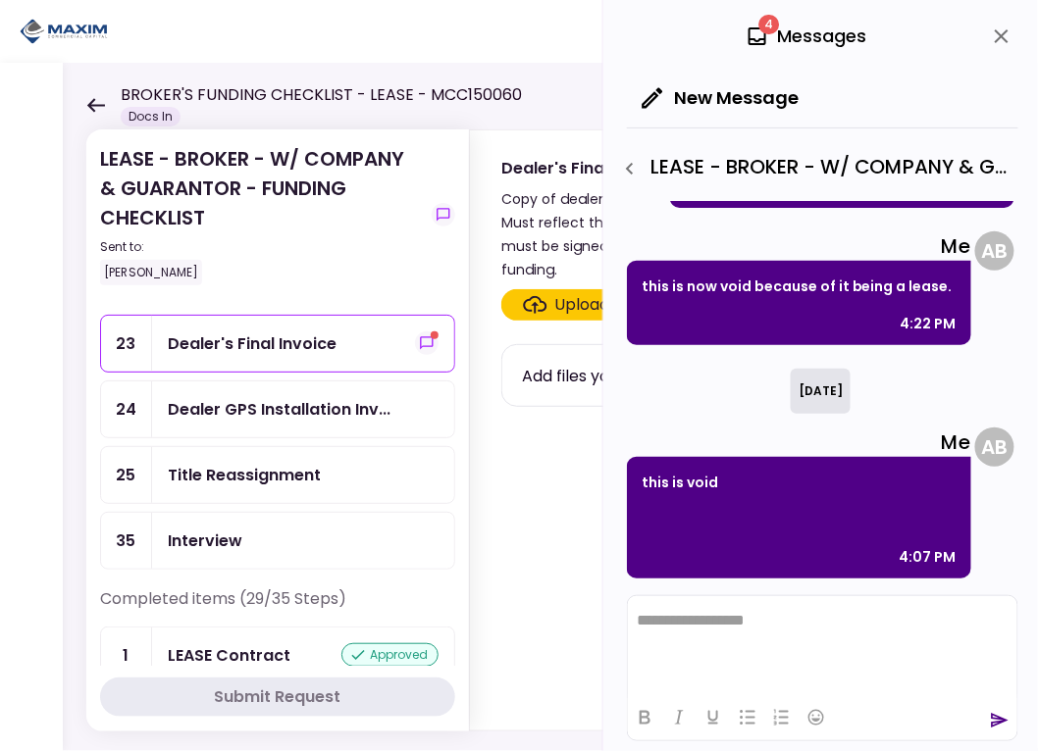
click at [225, 463] on div "Title Reassignment" at bounding box center [244, 475] width 153 height 25
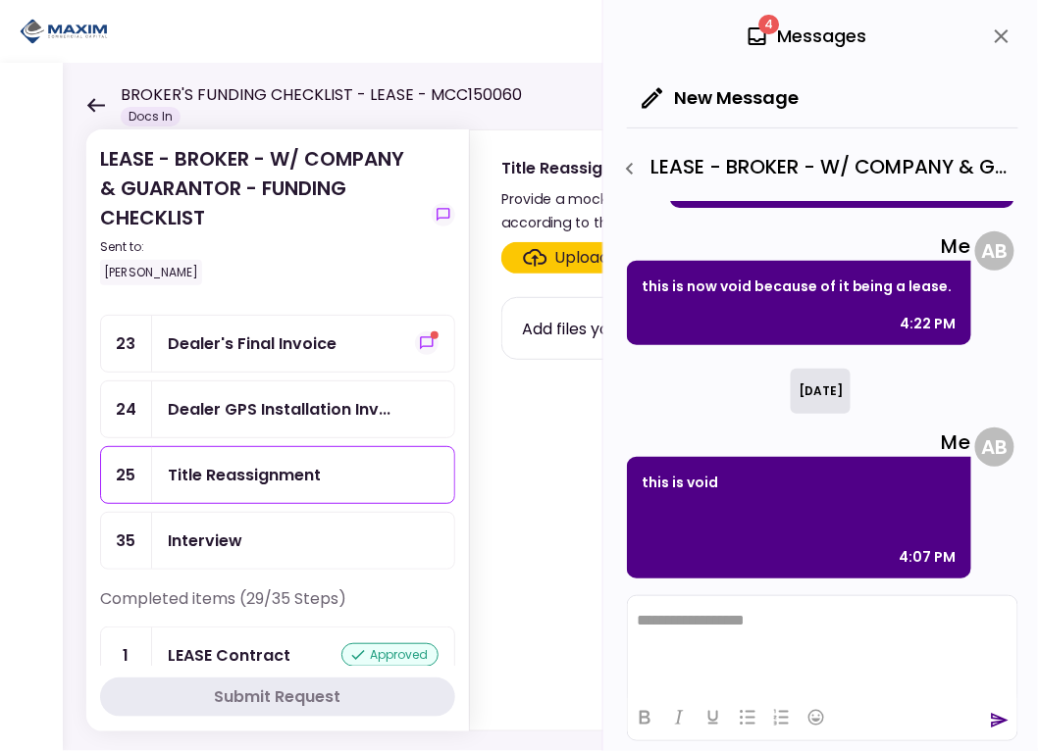
click at [997, 28] on icon "close" at bounding box center [1002, 37] width 24 height 24
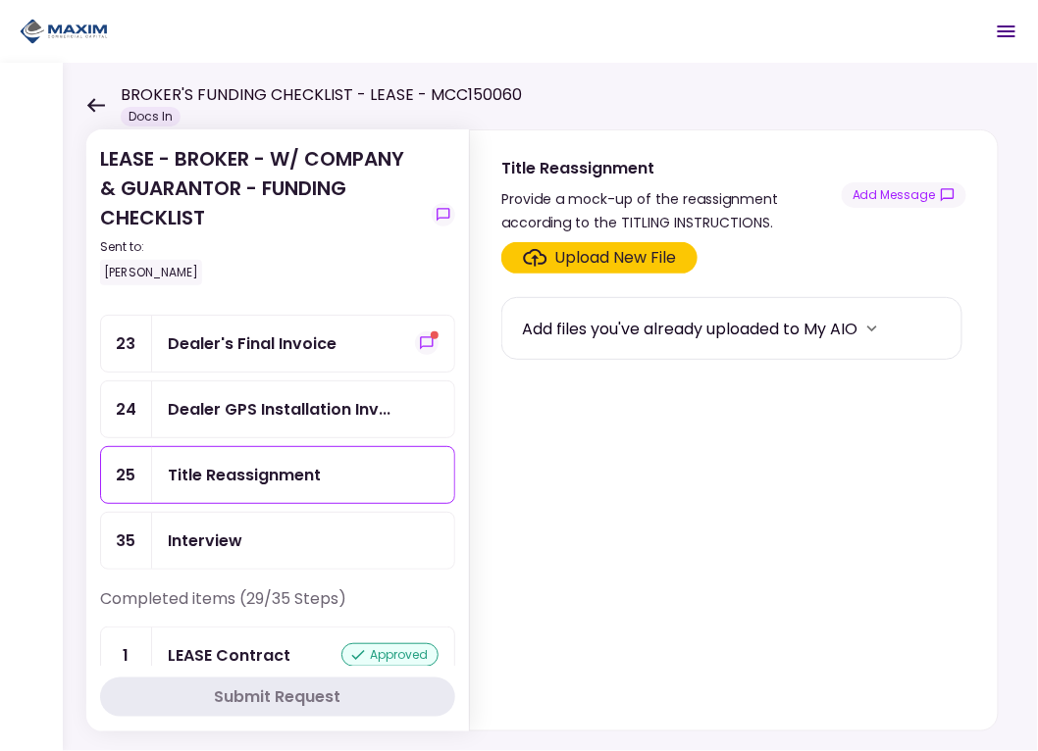
click at [617, 264] on div "Upload New File" at bounding box center [616, 258] width 122 height 24
click at [0, 0] on input "Upload New File" at bounding box center [0, 0] width 0 height 0
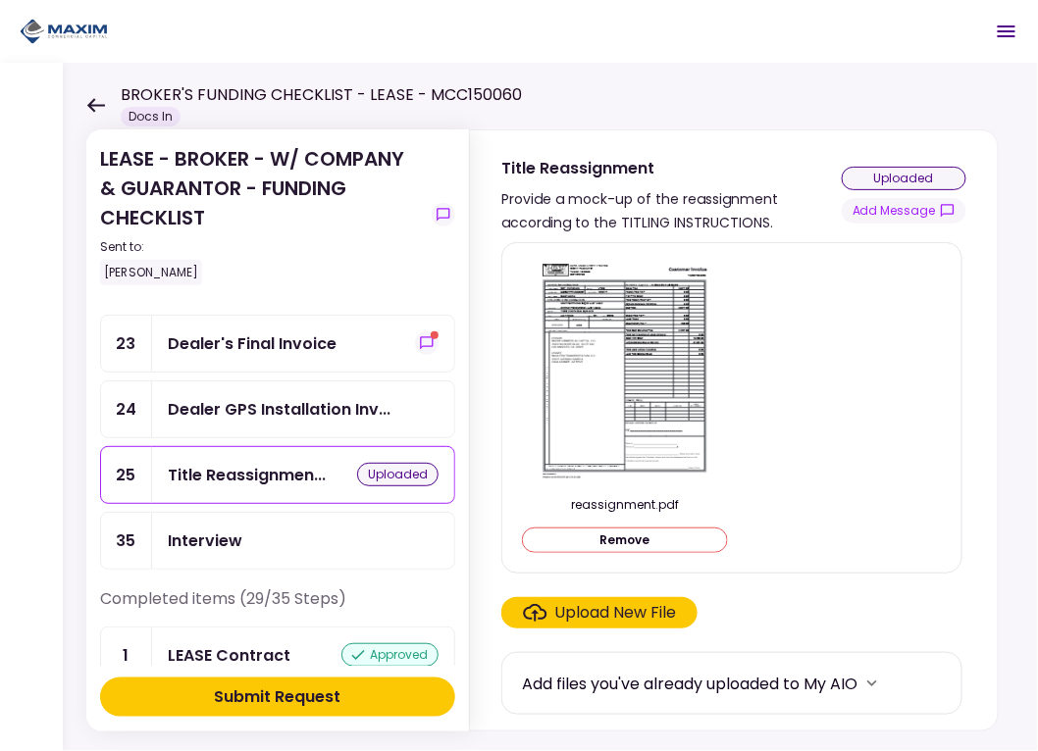
click at [316, 696] on div "Submit Request" at bounding box center [278, 698] width 127 height 24
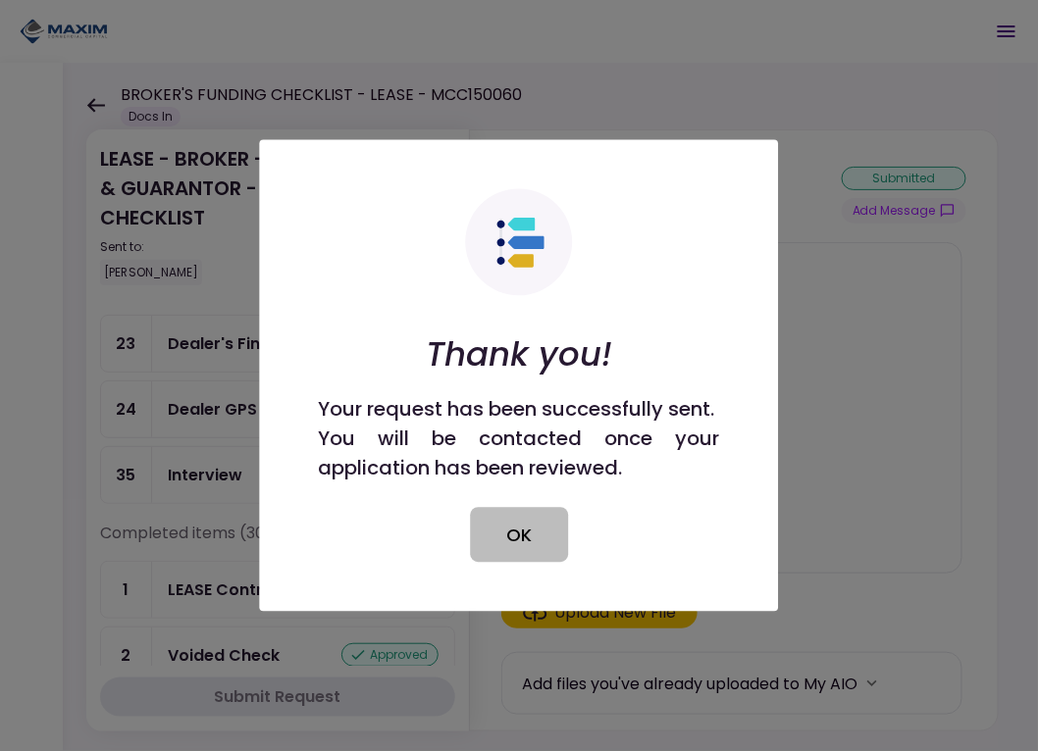
click at [493, 522] on button "OK" at bounding box center [519, 535] width 98 height 55
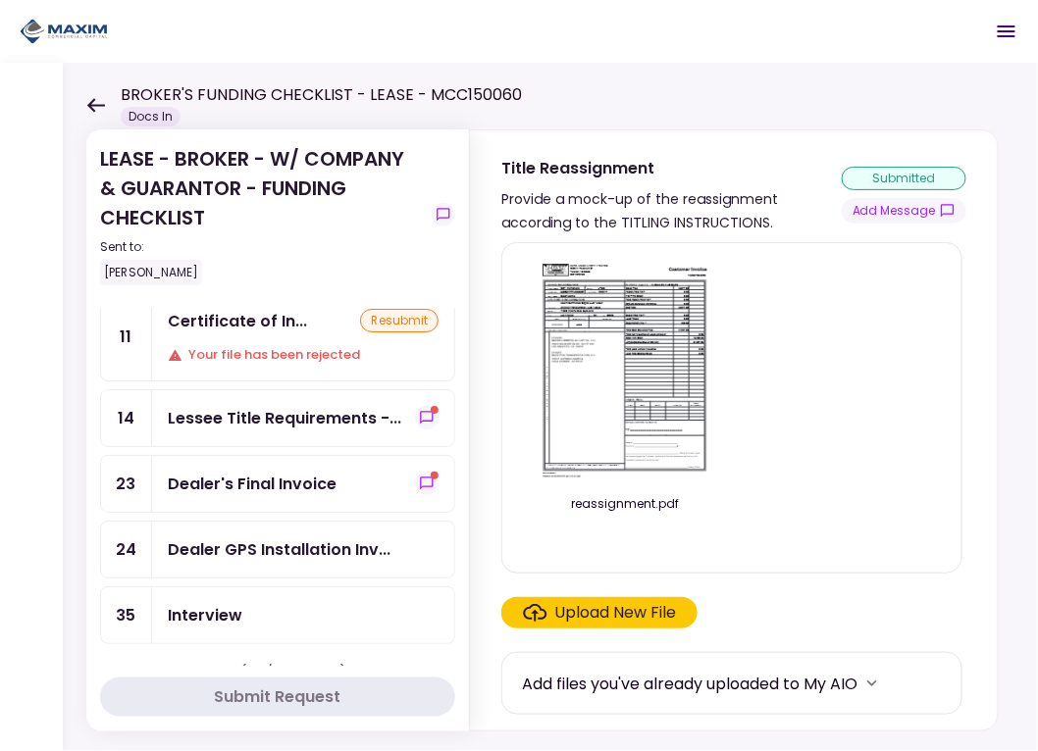
scroll to position [97, 0]
